Goal: Task Accomplishment & Management: Complete application form

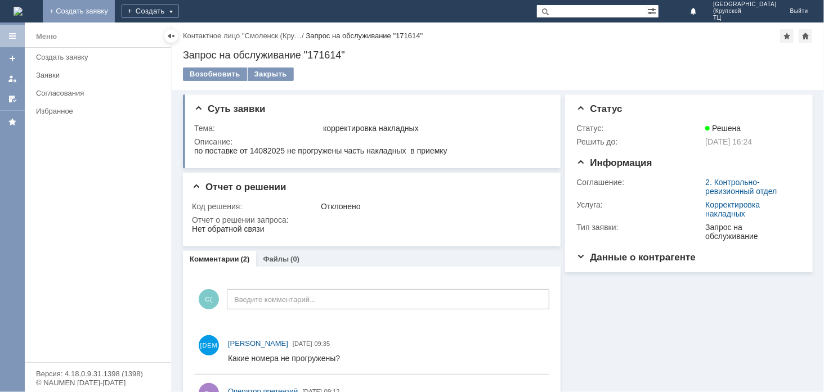
click at [115, 13] on link "+ Создать заявку" at bounding box center [79, 11] width 72 height 23
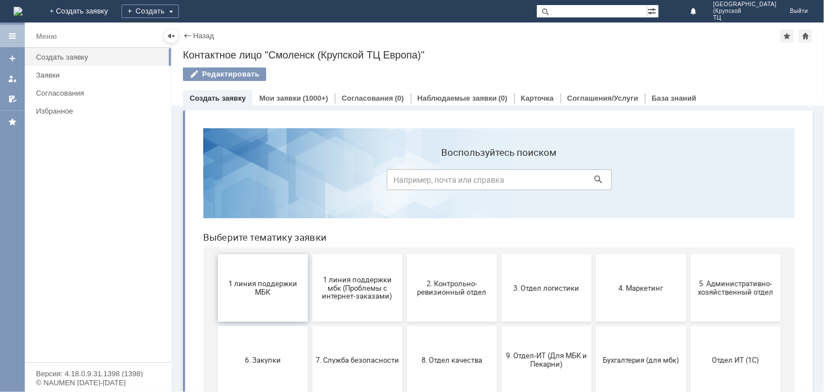
click at [242, 306] on button "1 линия поддержки МБК" at bounding box center [262, 288] width 90 height 68
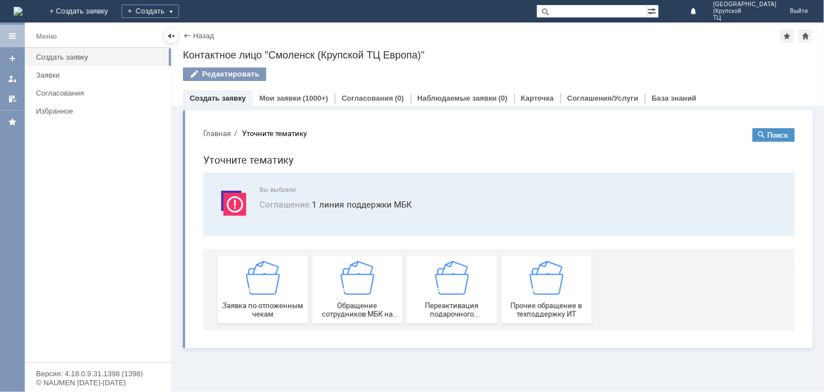
click at [242, 306] on span "Заявка по отложенным чекам" at bounding box center [262, 309] width 83 height 17
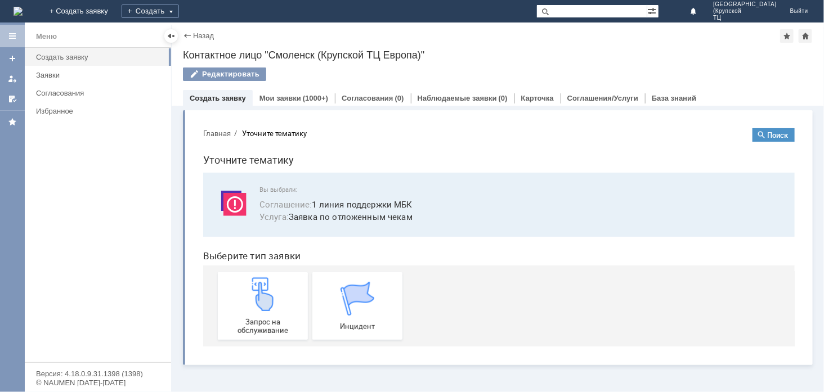
click at [242, 306] on div "Запрос на обслуживание" at bounding box center [262, 305] width 83 height 57
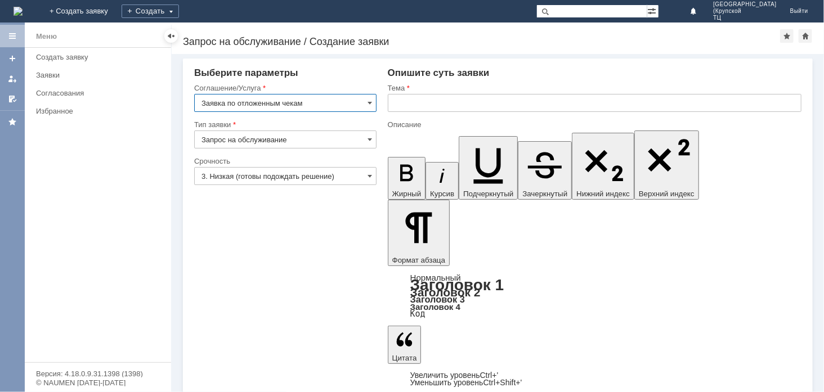
click at [357, 168] on input "3. Низкая (готовы подождать решение)" at bounding box center [285, 176] width 182 height 18
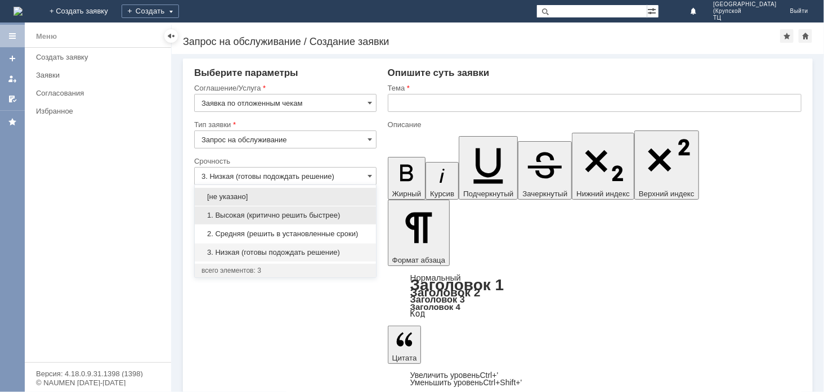
click at [350, 212] on span "1. Высокая (критично решить быстрее)" at bounding box center [286, 215] width 168 height 9
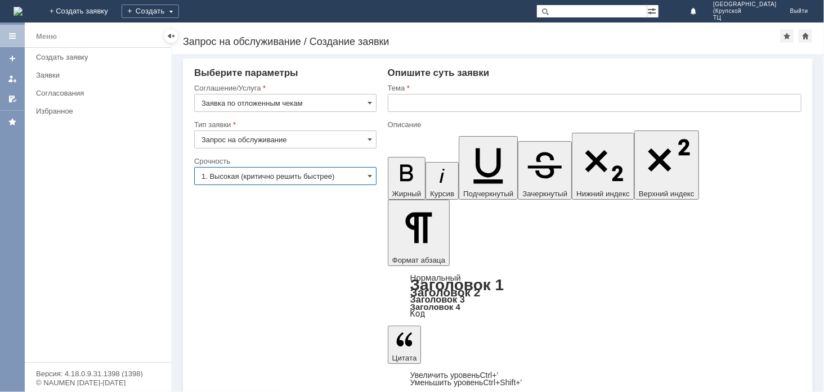
type input "1. Высокая (критично решить быстрее)"
click at [418, 100] on input "text" at bounding box center [595, 103] width 414 height 18
type input "отложенные чеки"
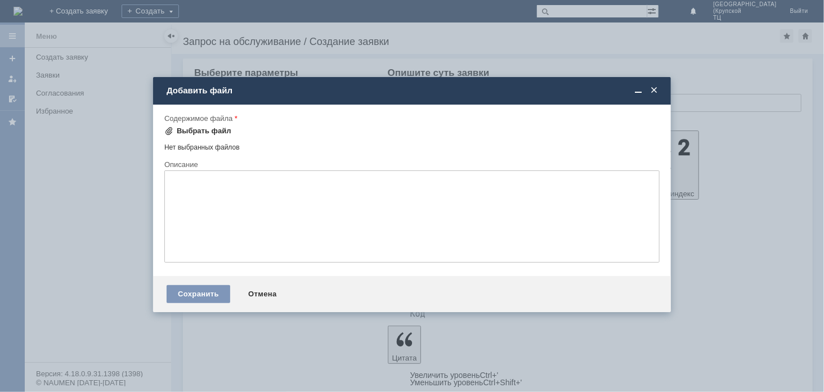
click at [198, 127] on div "Выбрать файл" at bounding box center [204, 131] width 55 height 9
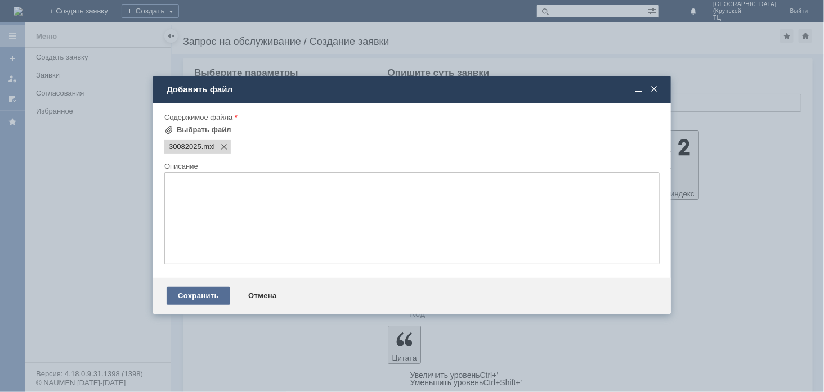
click at [207, 297] on div "Сохранить" at bounding box center [199, 296] width 64 height 18
